Goal: Use online tool/utility

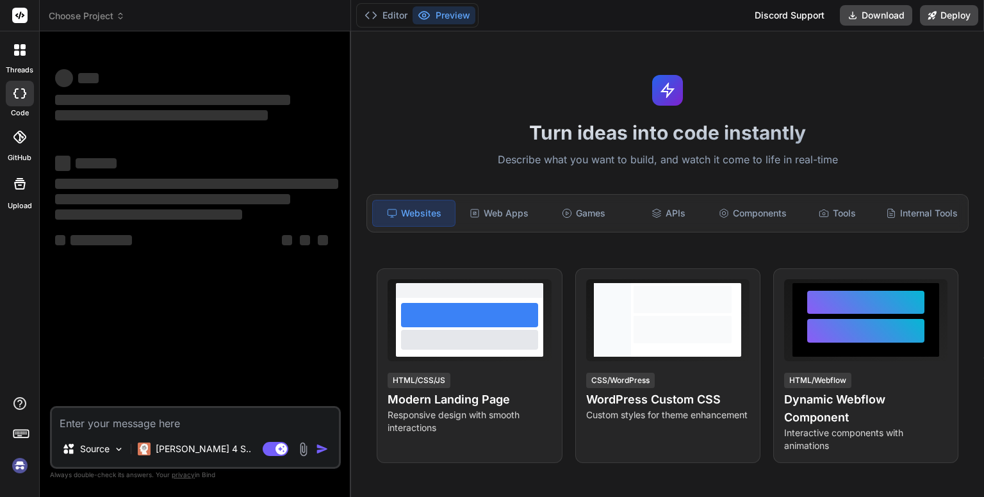
click at [151, 416] on textarea at bounding box center [195, 419] width 287 height 23
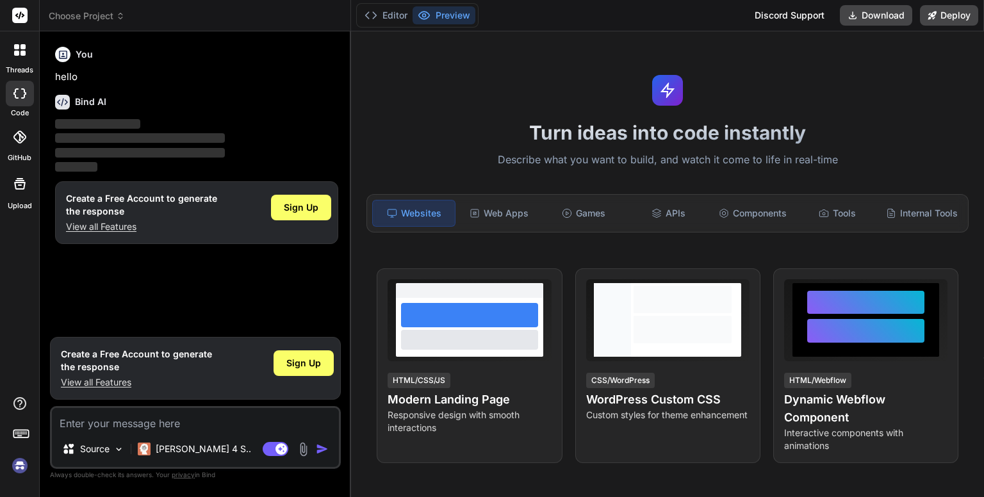
type textarea "x"
click at [154, 422] on textarea at bounding box center [195, 419] width 287 height 23
type textarea "Bind AI"
type textarea "x"
type textarea "Bind A"
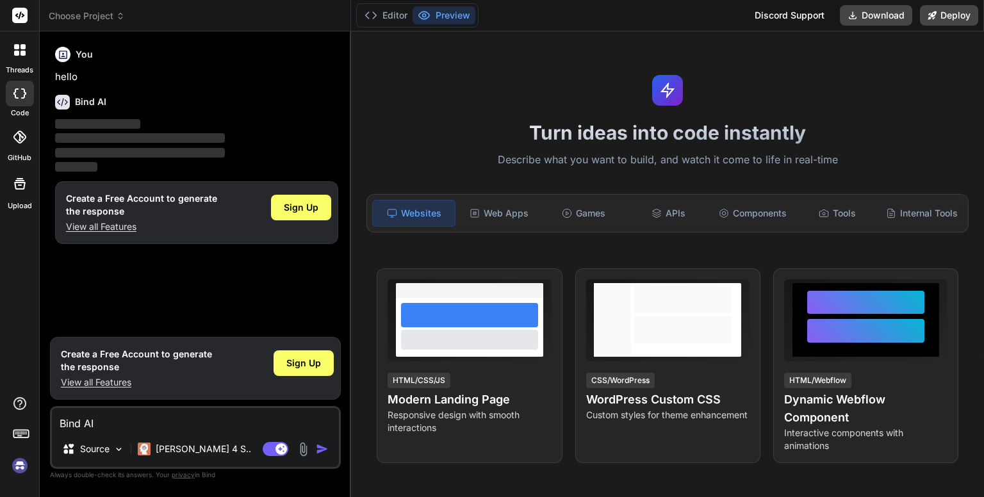
type textarea "x"
type textarea "Bind"
type textarea "x"
type textarea "Bind"
type textarea "x"
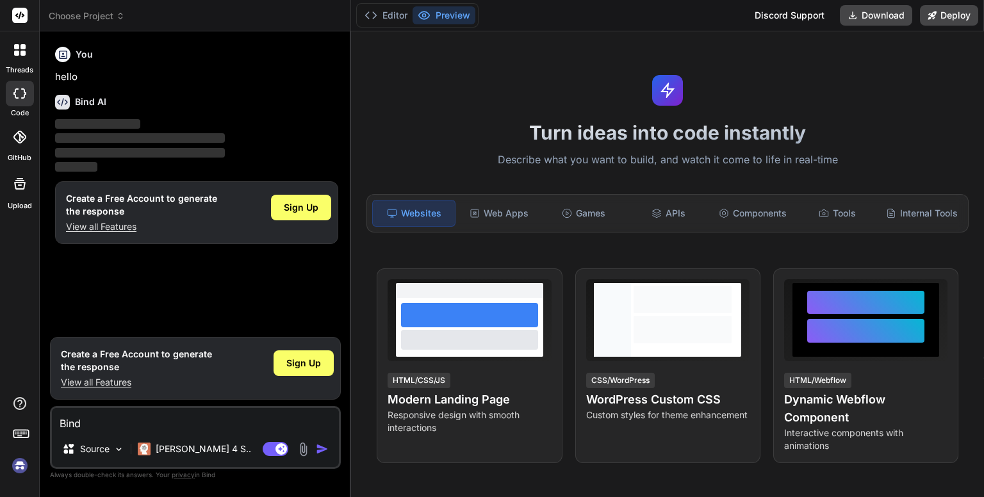
type textarea "Bin"
type textarea "x"
type textarea "Bi"
type textarea "x"
type textarea "B"
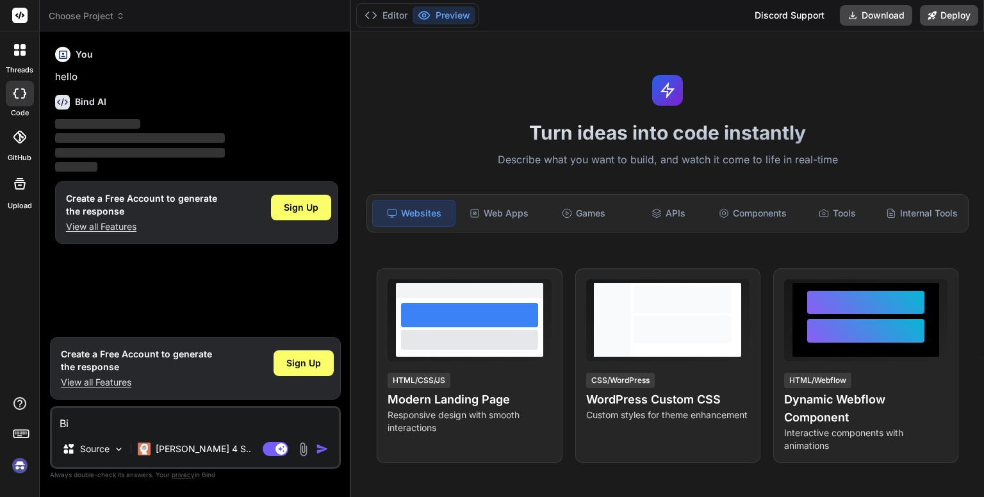
type textarea "x"
click at [154, 426] on textarea at bounding box center [195, 419] width 287 height 23
paste textarea "create the e comerce web site for poultry equipments sales and services Feeding…"
type textarea "create the e comerce web site for poultry equipments sales and services Feeding…"
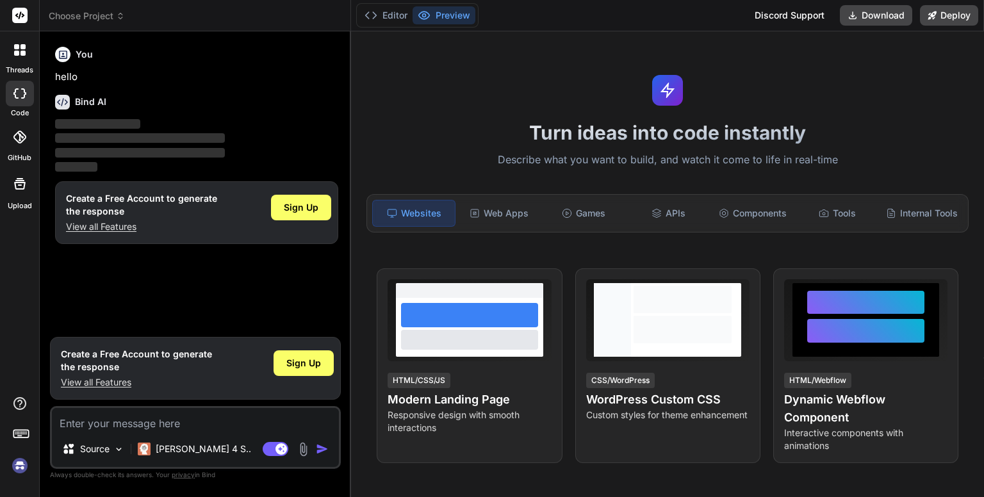
type textarea "x"
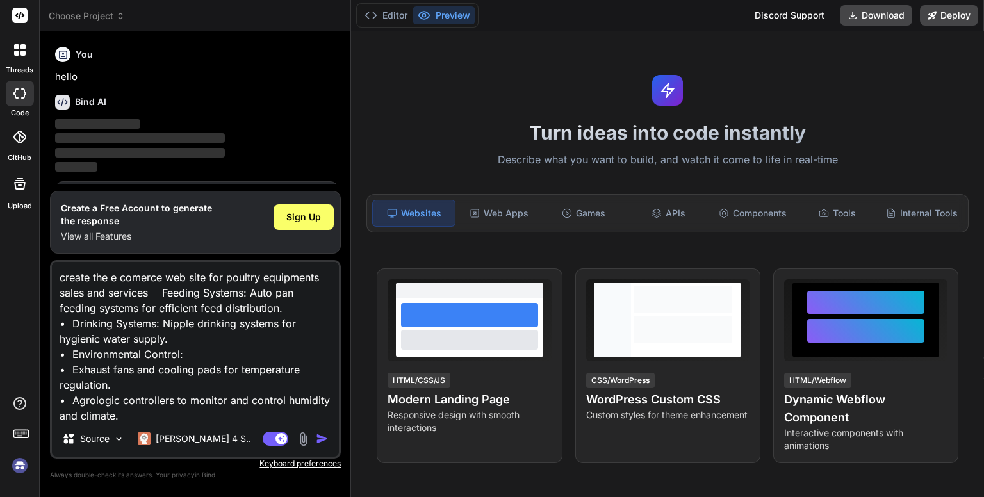
scroll to position [139, 0]
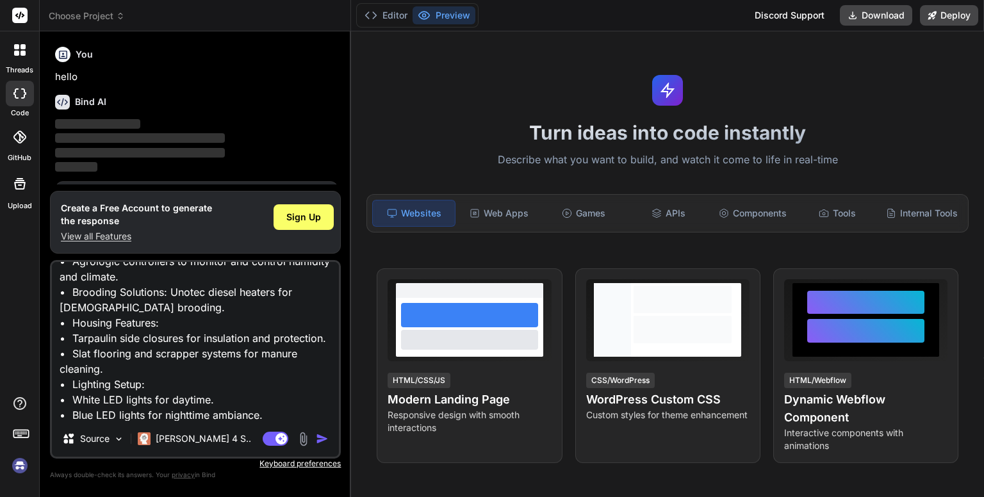
type textarea "create the e comerce web site for poultry equipments sales and services Feeding…"
click at [324, 443] on img "button" at bounding box center [322, 438] width 13 height 13
click at [322, 441] on img "button" at bounding box center [322, 438] width 13 height 13
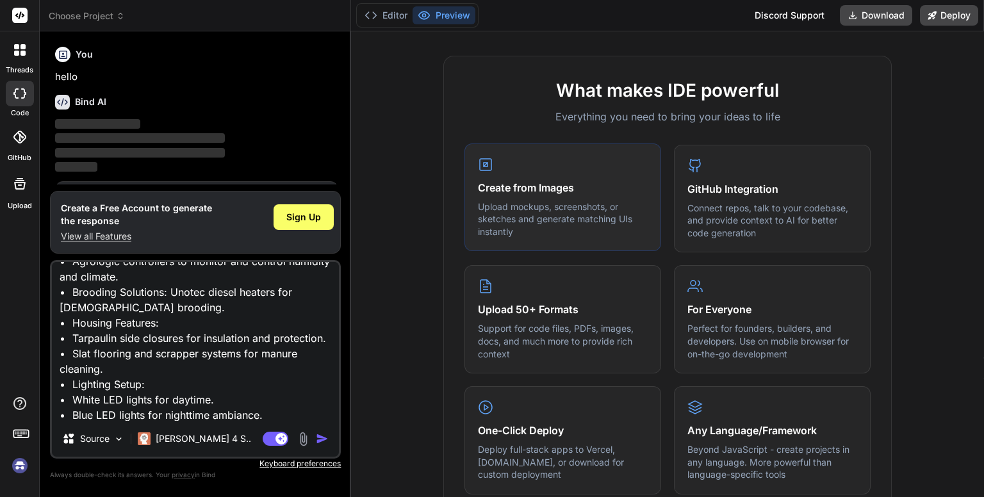
scroll to position [762, 0]
